Goal: Find contact information: Find contact information

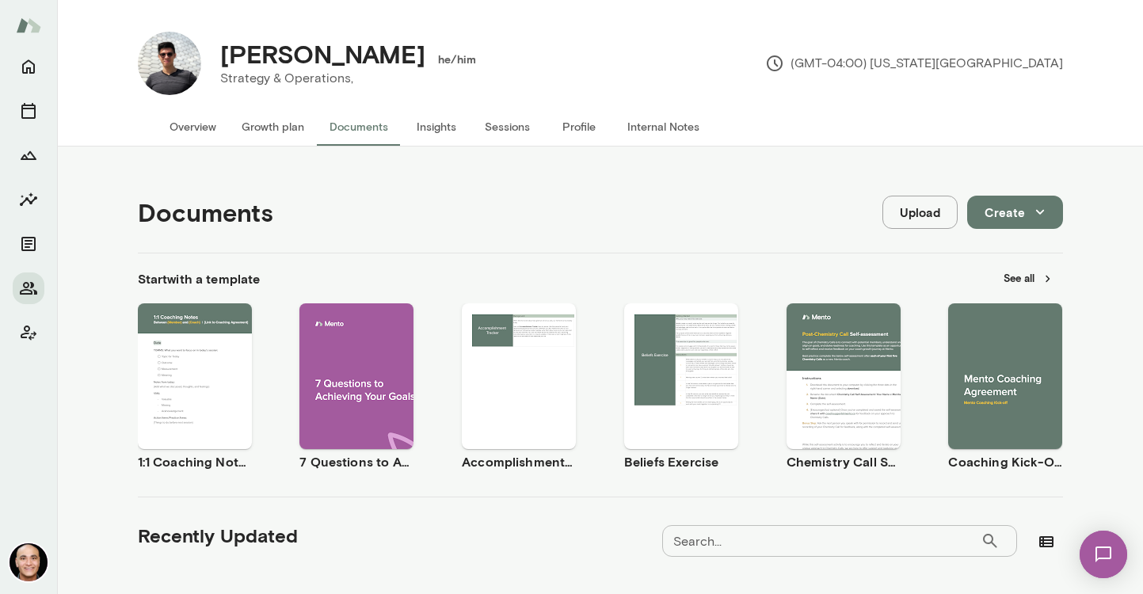
click at [20, 29] on img at bounding box center [28, 25] width 25 height 30
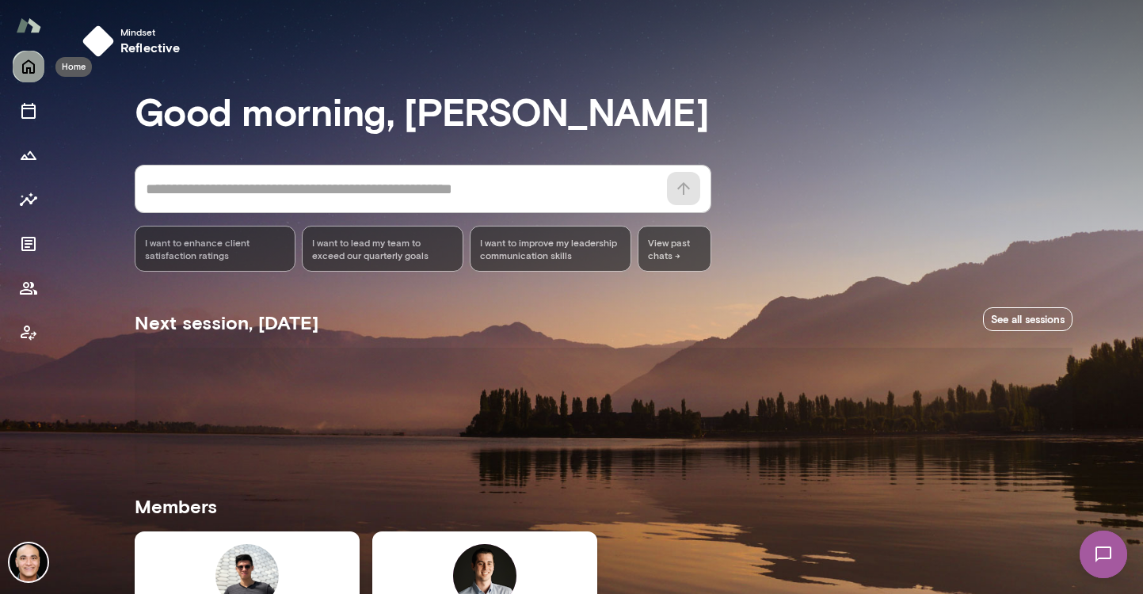
click at [34, 67] on icon "Home" at bounding box center [28, 67] width 13 height 14
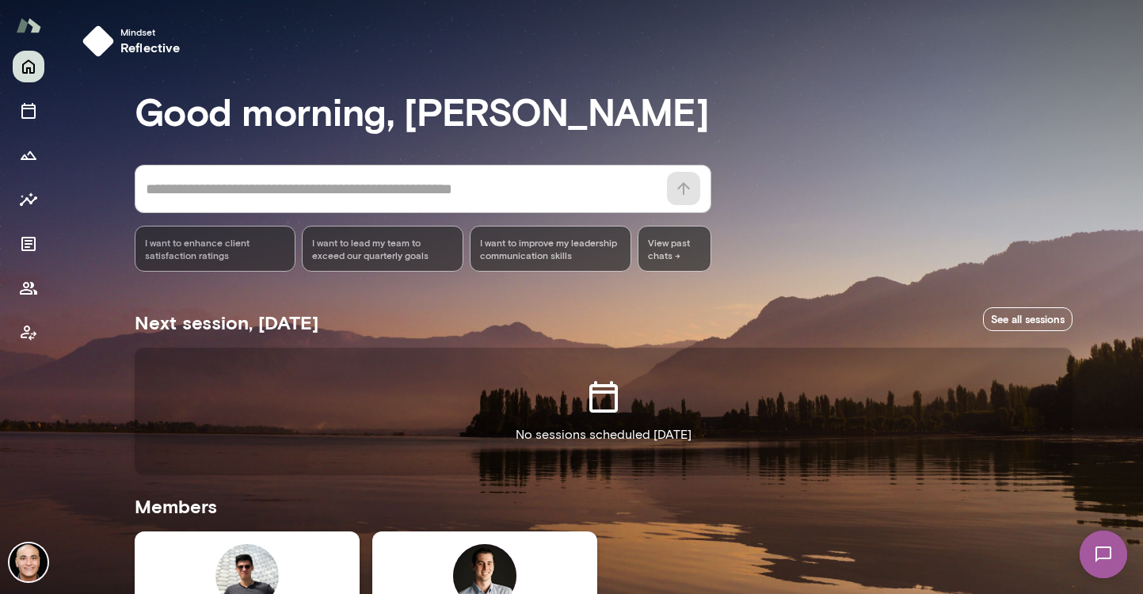
scroll to position [246, 0]
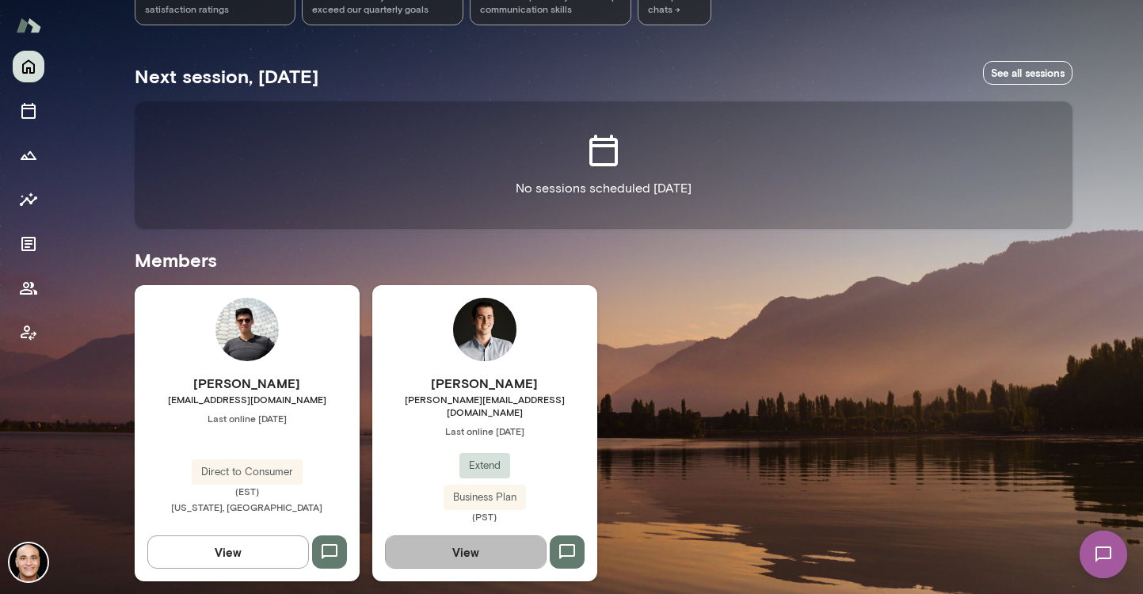
click at [490, 536] on button "View" at bounding box center [466, 552] width 162 height 33
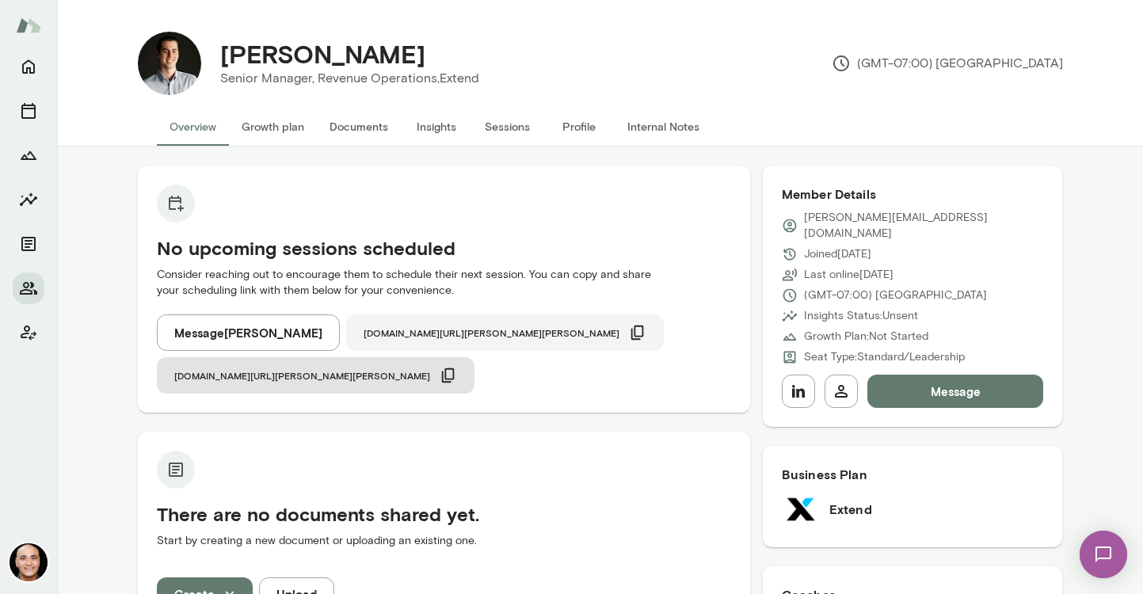
click at [631, 335] on icon "button" at bounding box center [637, 333] width 13 height 14
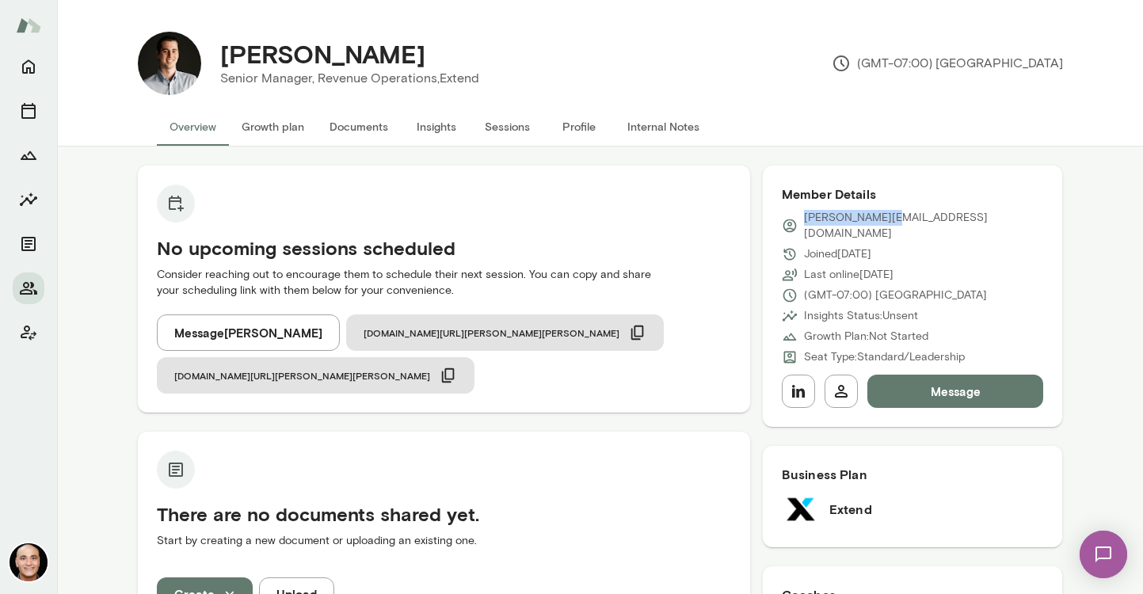
drag, startPoint x: 904, startPoint y: 216, endPoint x: 799, endPoint y: 217, distance: 105.4
click at [799, 217] on div "[PERSON_NAME][EMAIL_ADDRESS][DOMAIN_NAME]" at bounding box center [913, 226] width 262 height 32
copy p "[PERSON_NAME][EMAIL_ADDRESS][DOMAIN_NAME]"
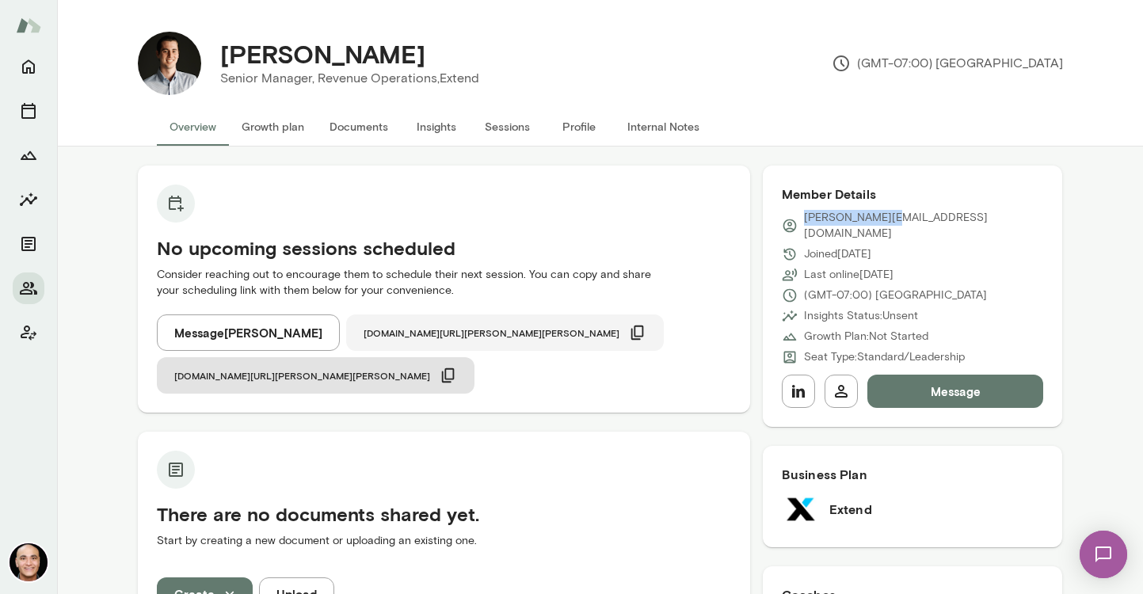
click at [629, 330] on icon "button" at bounding box center [637, 332] width 17 height 17
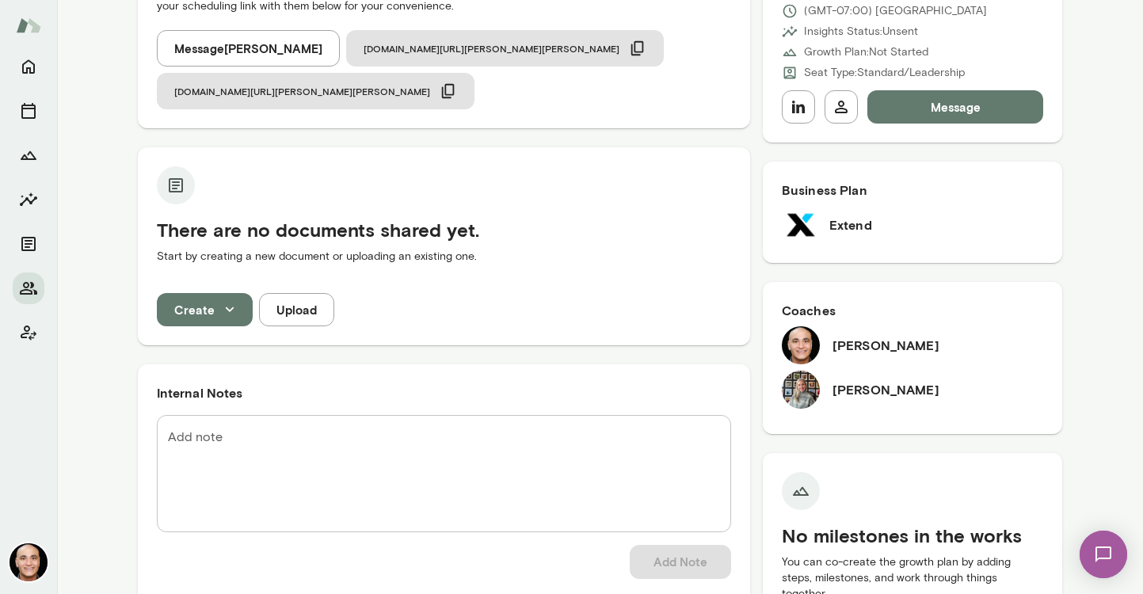
scroll to position [361, 0]
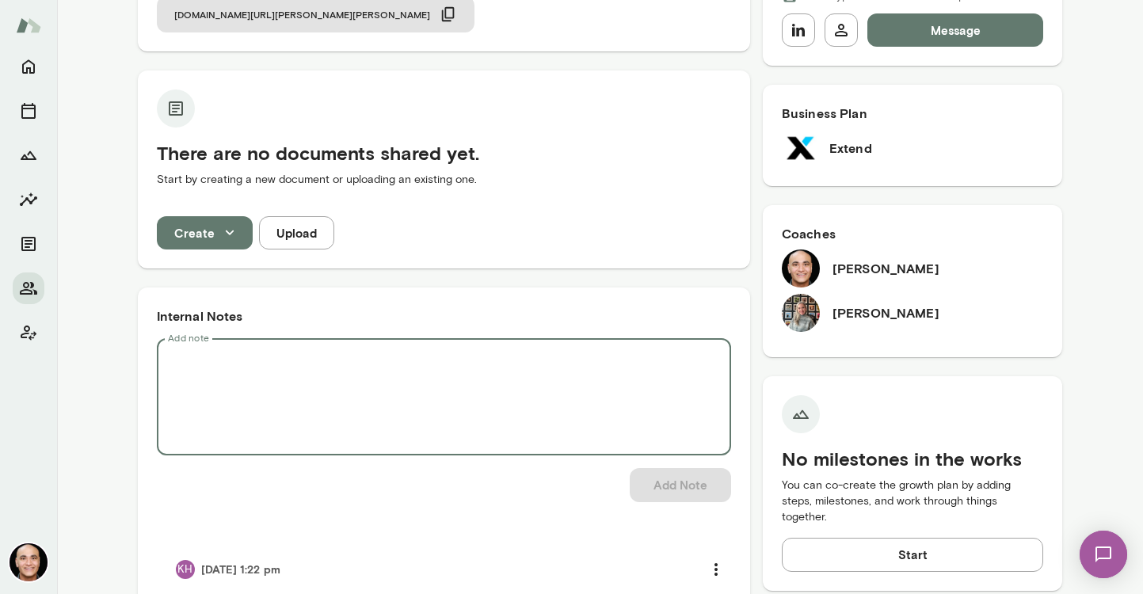
click at [428, 352] on textarea "Add note" at bounding box center [444, 397] width 552 height 91
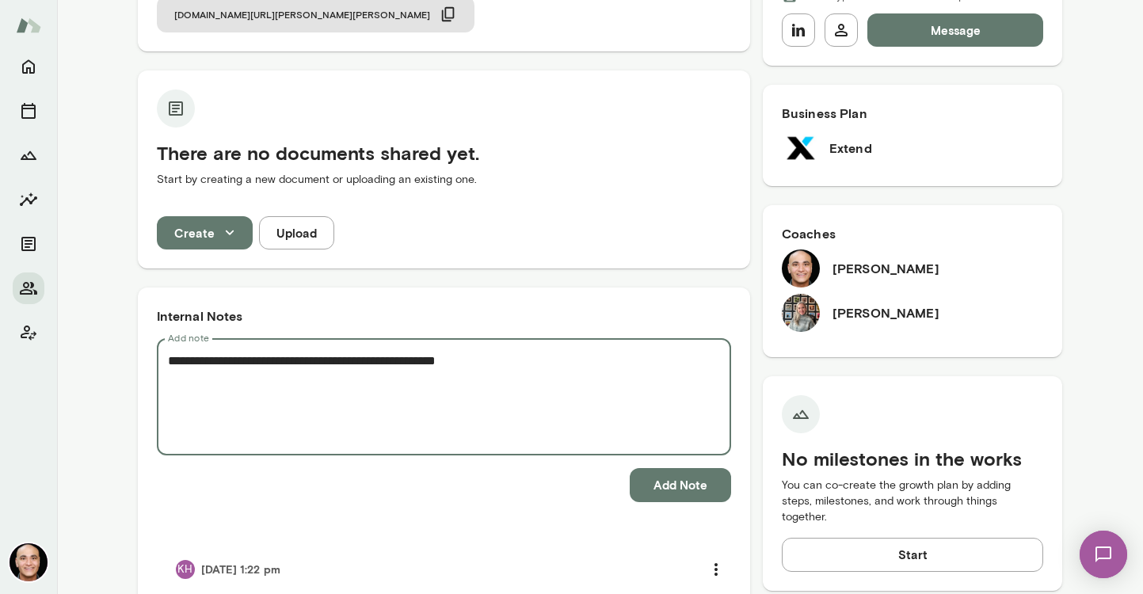
type textarea "**********"
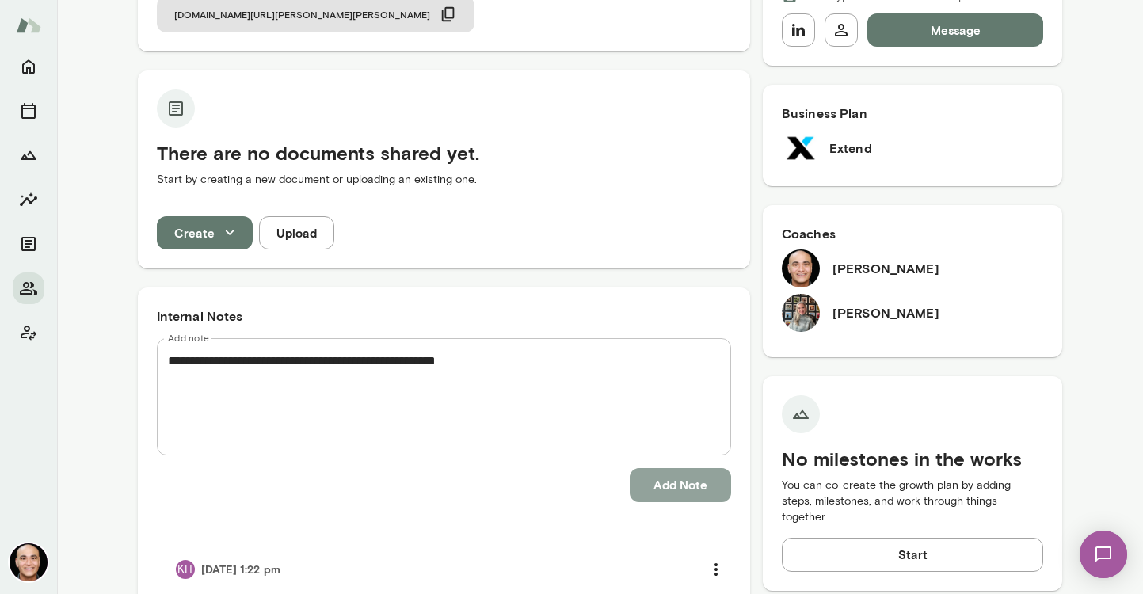
click at [668, 468] on button "Add Note" at bounding box center [680, 484] width 101 height 33
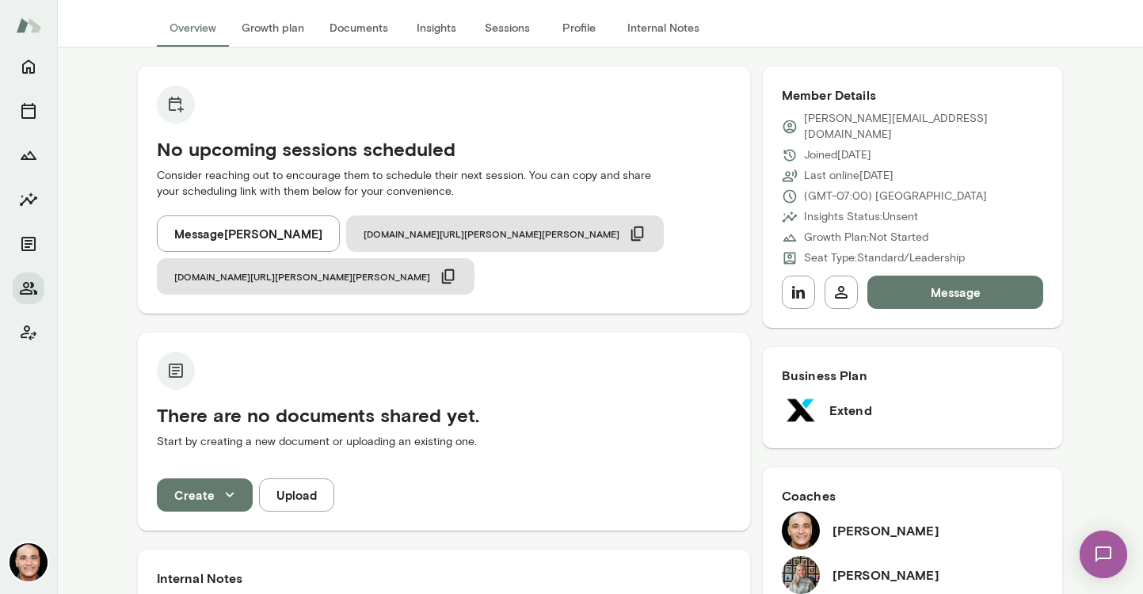
scroll to position [0, 0]
